Goal: Task Accomplishment & Management: Manage account settings

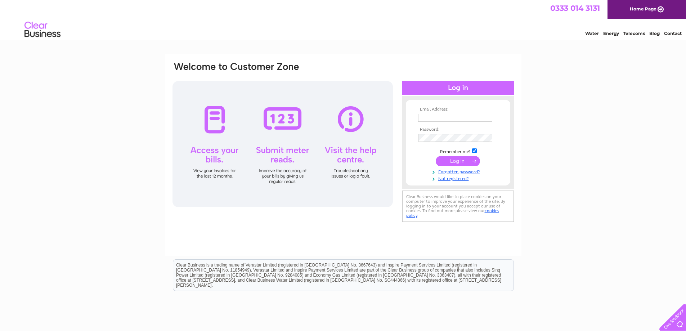
type input "select-arc@live.co.uk"
click at [459, 159] on input "submit" at bounding box center [457, 161] width 44 height 10
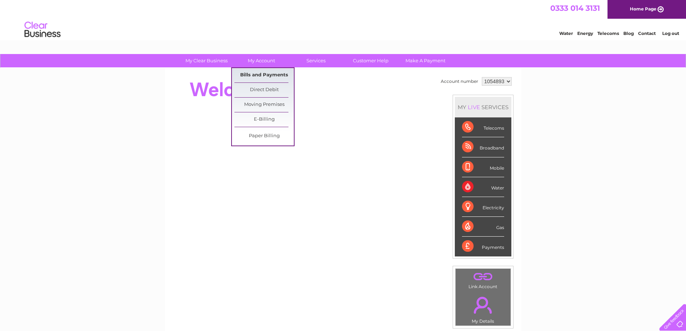
click at [260, 76] on link "Bills and Payments" at bounding box center [263, 75] width 59 height 14
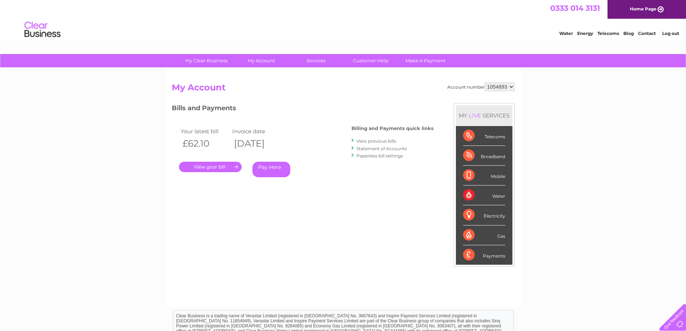
click at [207, 165] on link "." at bounding box center [210, 167] width 63 height 10
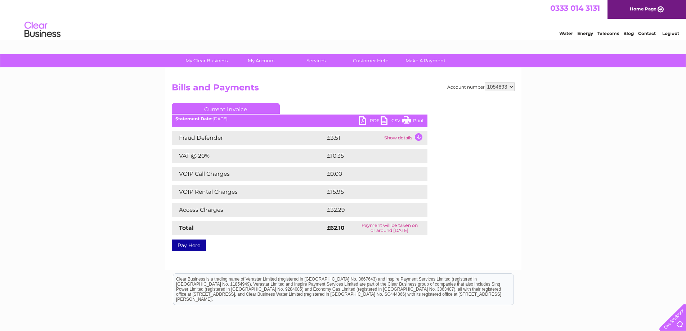
drag, startPoint x: 126, startPoint y: 115, endPoint x: 130, endPoint y: 117, distance: 4.0
click at [130, 117] on div "My Clear Business Login Details My Details My Preferences Link Account My Accou…" at bounding box center [343, 223] width 686 height 339
click at [96, 89] on div "My Clear Business Login Details My Details My Preferences Link Account My Accou…" at bounding box center [343, 223] width 686 height 339
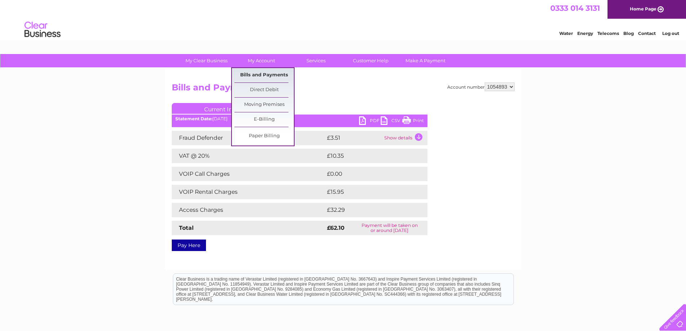
click at [271, 74] on link "Bills and Payments" at bounding box center [263, 75] width 59 height 14
click at [272, 78] on link "Bills and Payments" at bounding box center [263, 75] width 59 height 14
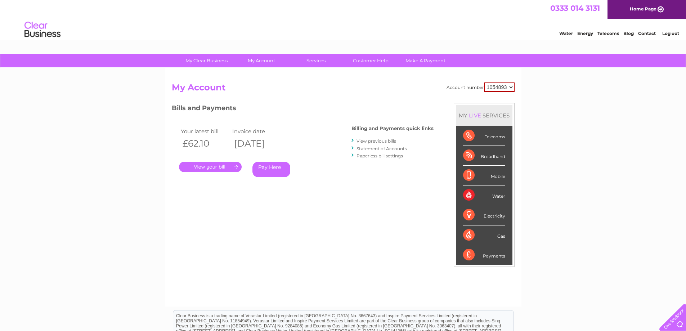
click at [333, 103] on div "Account number 1054893 My Account MY LIVE SERVICES Telecoms Broadband Mobile Wa…" at bounding box center [343, 190] width 343 height 217
click at [225, 168] on link "." at bounding box center [210, 167] width 63 height 10
click at [383, 141] on link "View previous bills" at bounding box center [376, 140] width 40 height 5
